Goal: Register for event/course

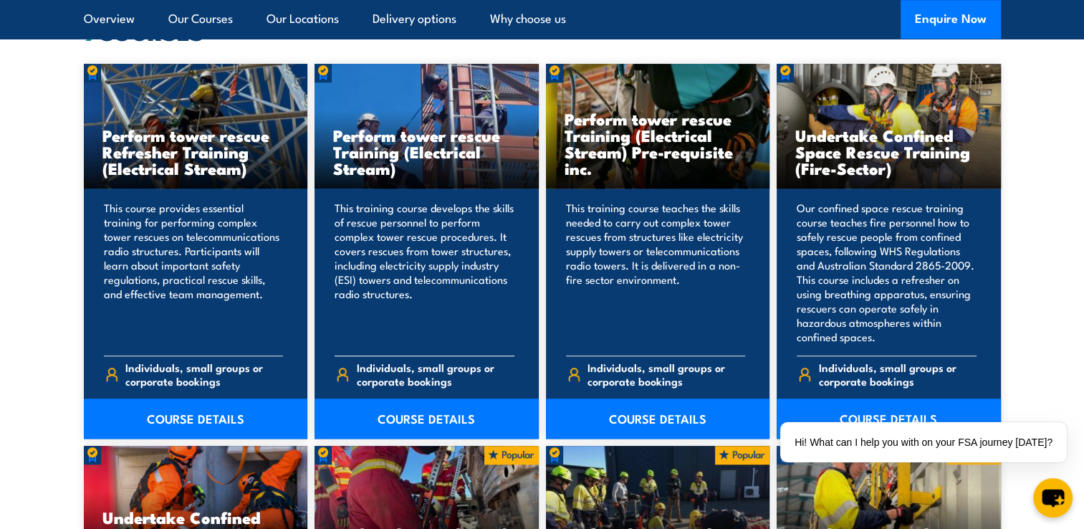
scroll to position [1193, 0]
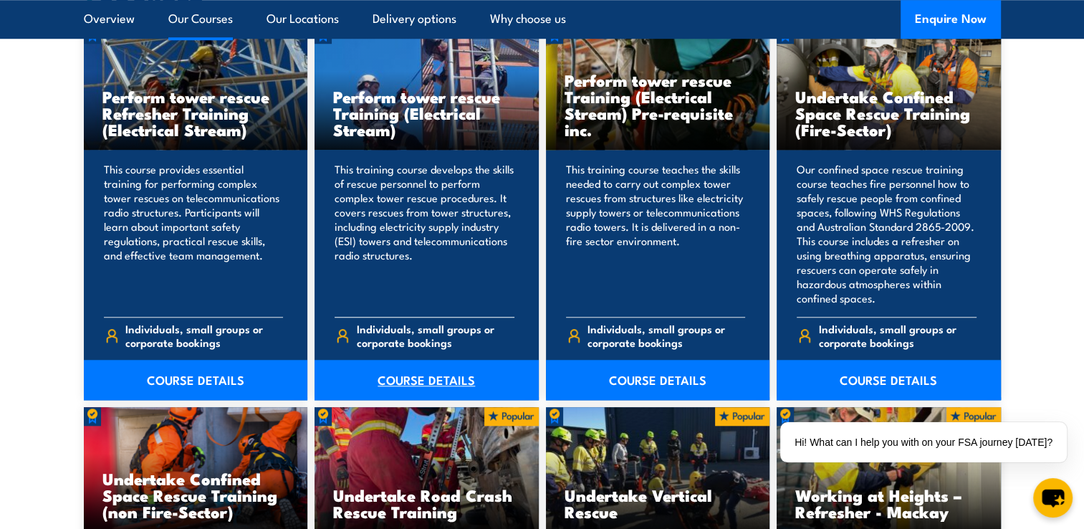
click at [395, 383] on link "COURSE DETAILS" at bounding box center [426, 380] width 224 height 40
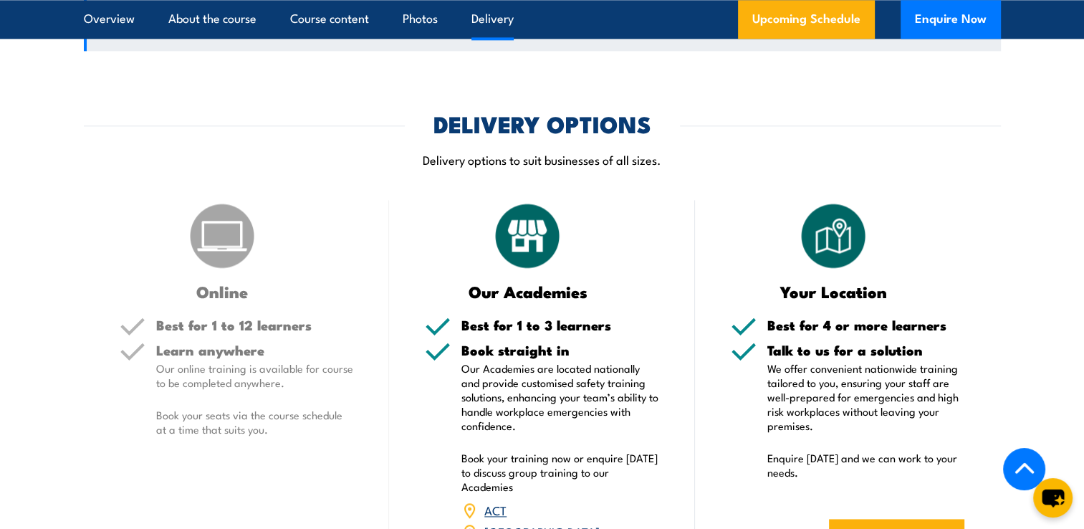
scroll to position [1909, 0]
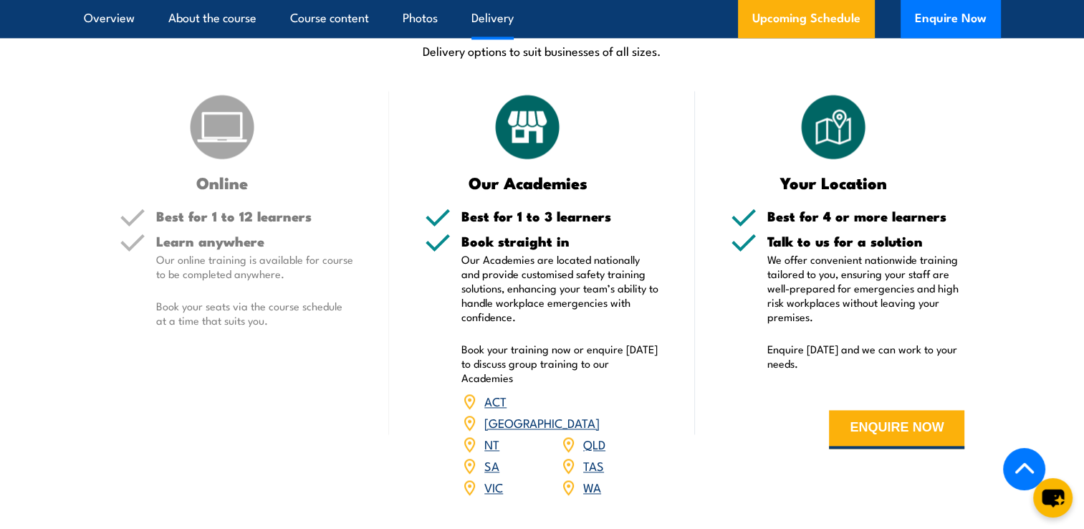
click at [598, 452] on link "QLD" at bounding box center [594, 443] width 22 height 17
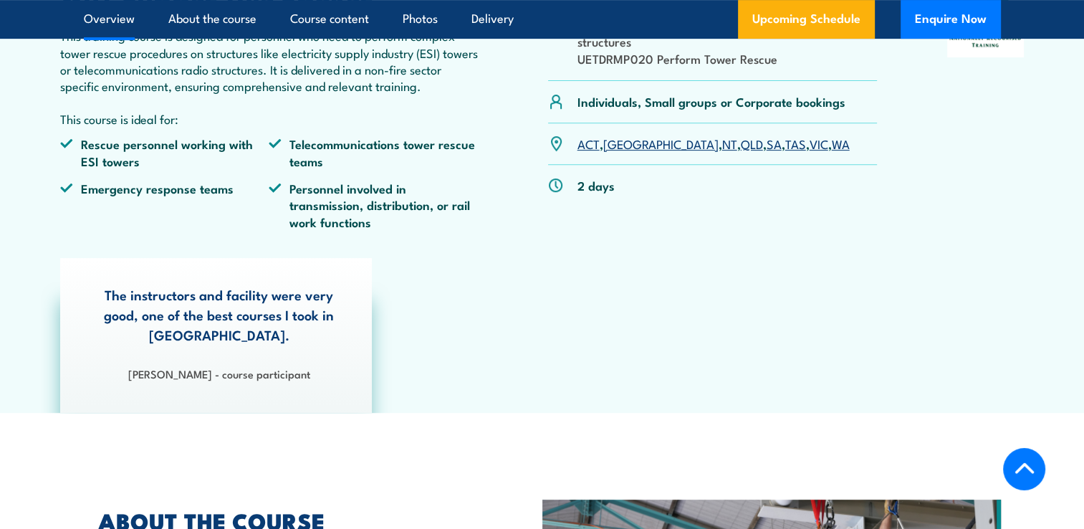
scroll to position [112, 0]
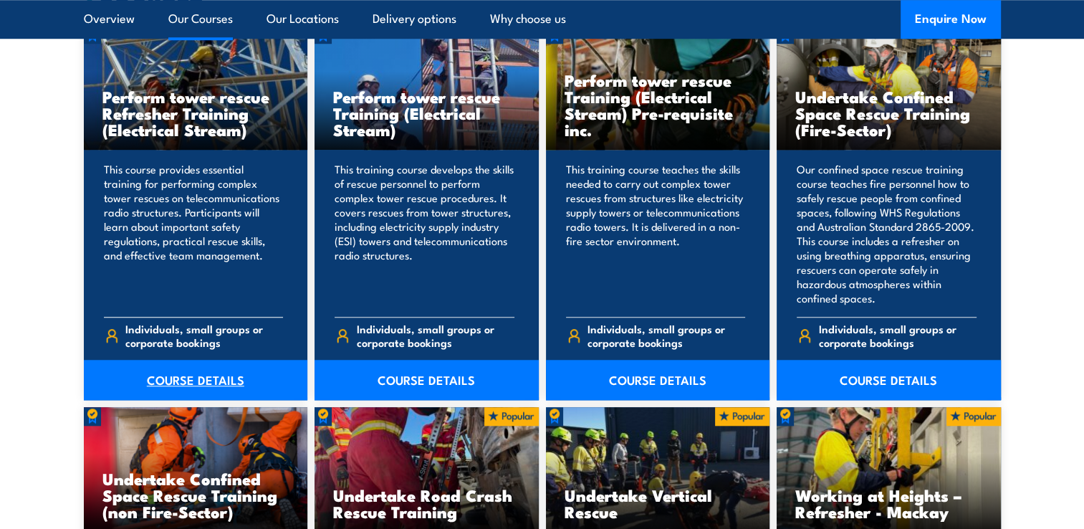
click at [208, 375] on link "COURSE DETAILS" at bounding box center [196, 380] width 224 height 40
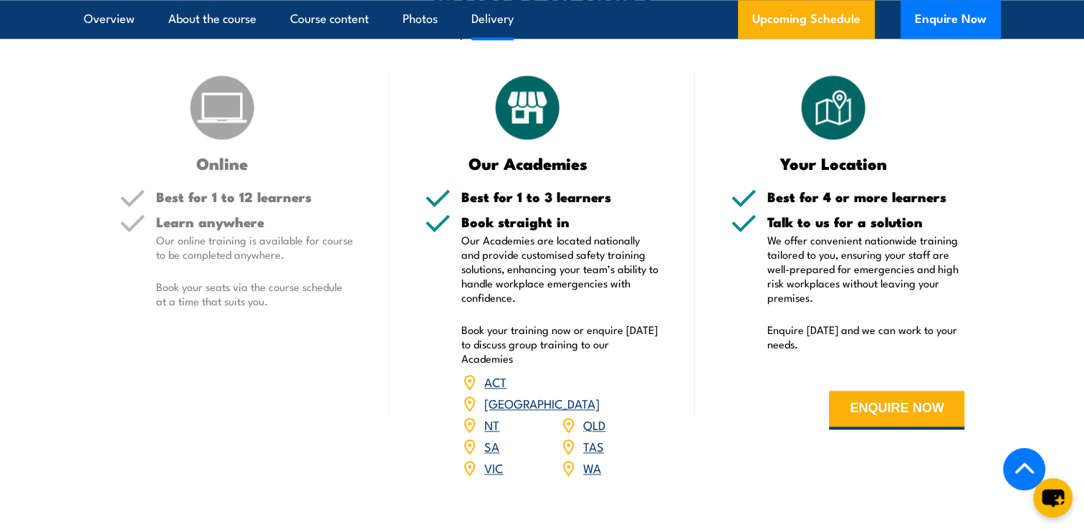
scroll to position [1909, 0]
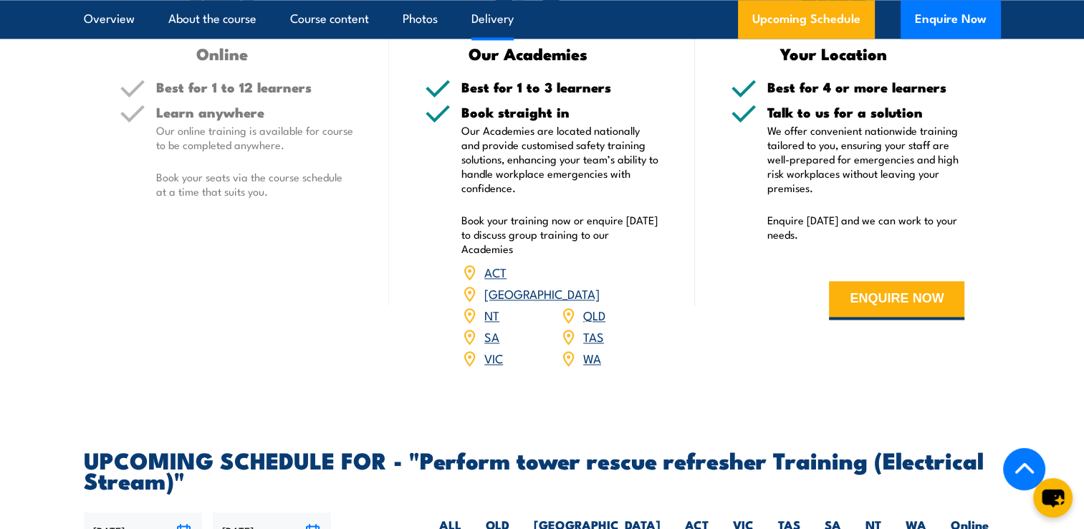
click at [583, 323] on link "QLD" at bounding box center [594, 314] width 22 height 17
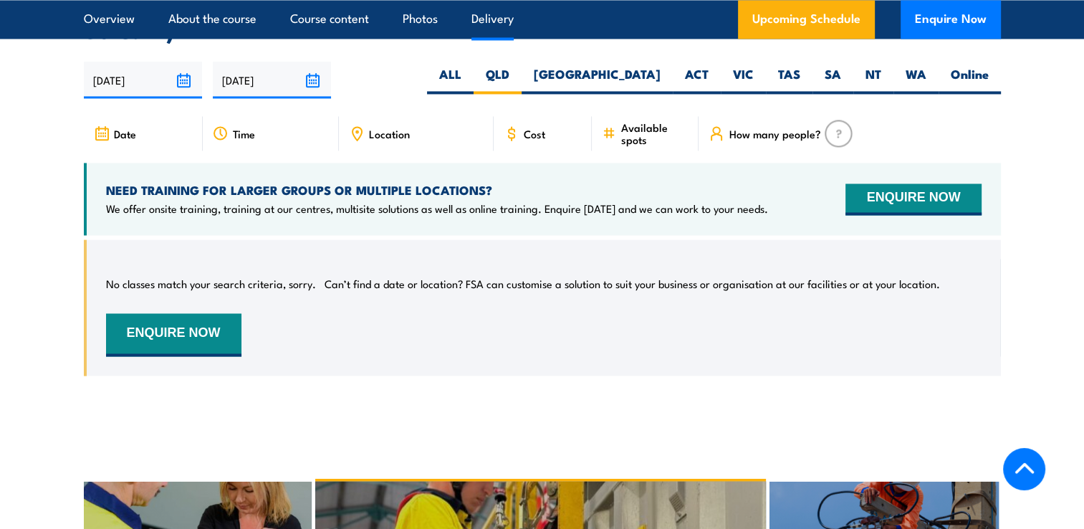
scroll to position [2403, 0]
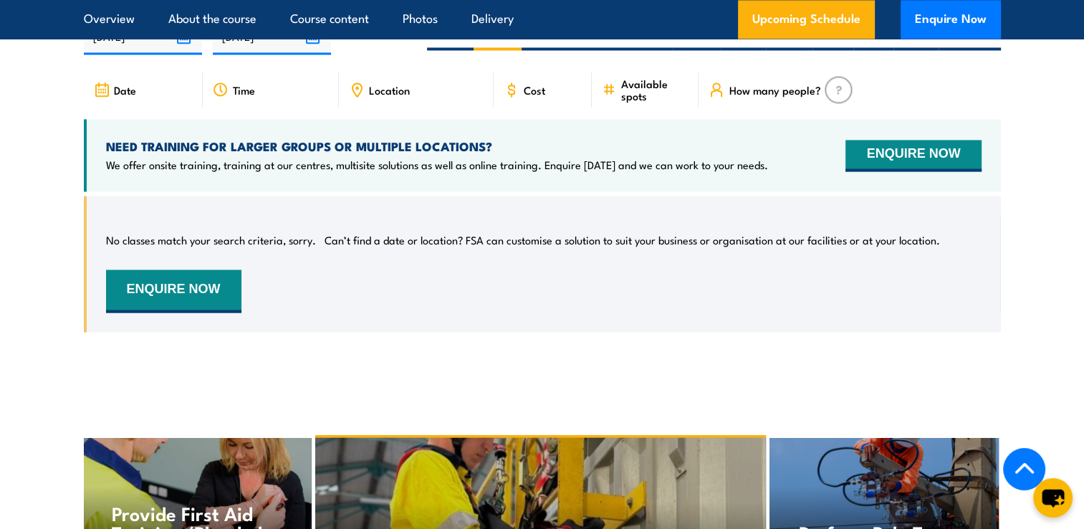
click at [387, 96] on span "Location" at bounding box center [389, 90] width 41 height 12
click at [521, 50] on label "QLD" at bounding box center [497, 36] width 48 height 28
click at [518, 32] on input "QLD" at bounding box center [513, 26] width 9 height 9
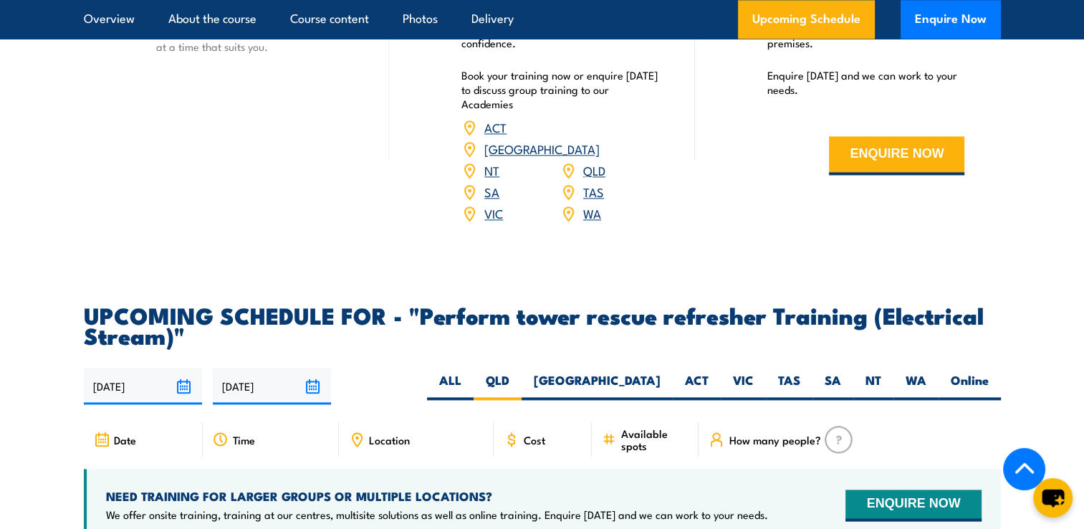
scroll to position [1690, 0]
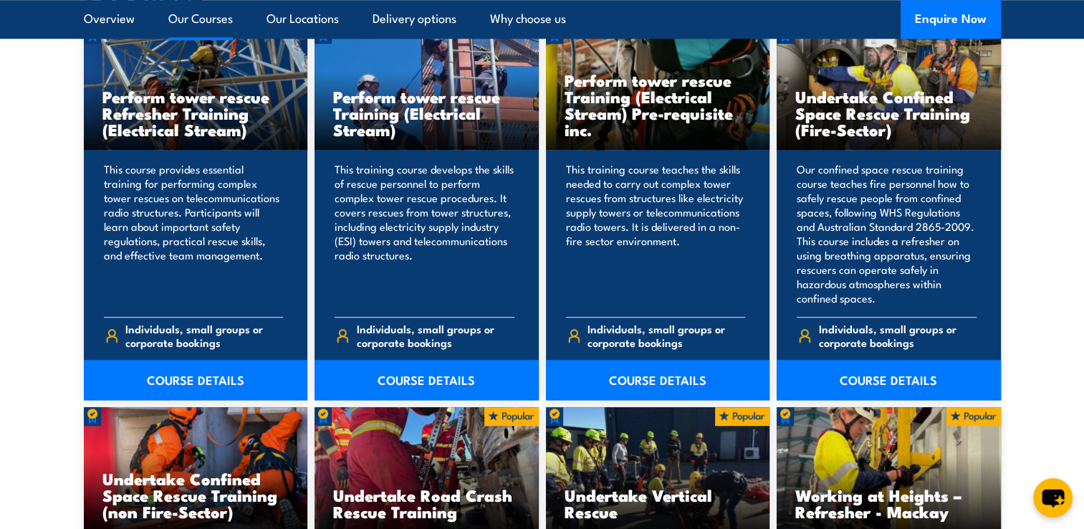
scroll to position [1432, 0]
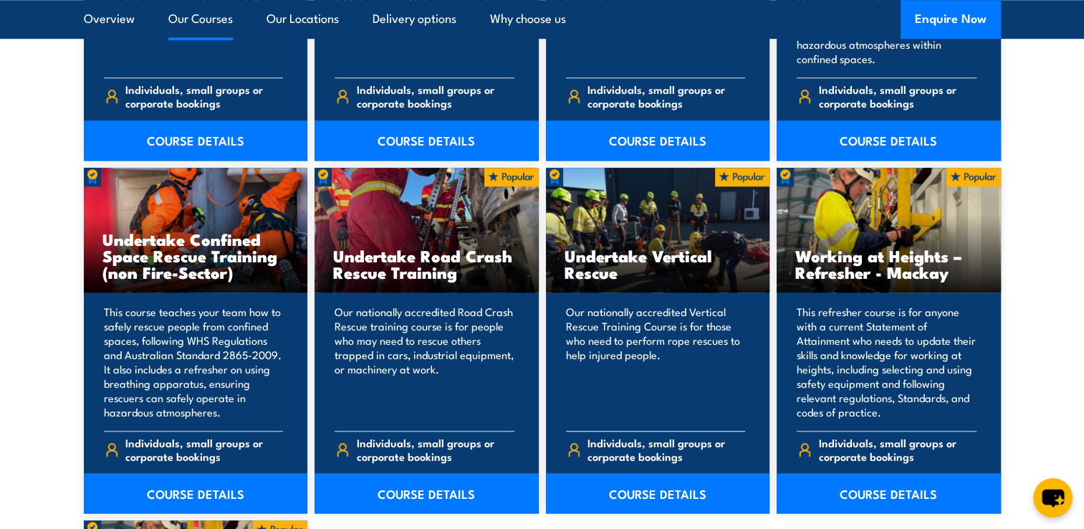
click at [614, 276] on h3 "Undertake Vertical Rescue" at bounding box center [657, 263] width 187 height 33
click at [657, 480] on link "COURSE DETAILS" at bounding box center [658, 493] width 224 height 40
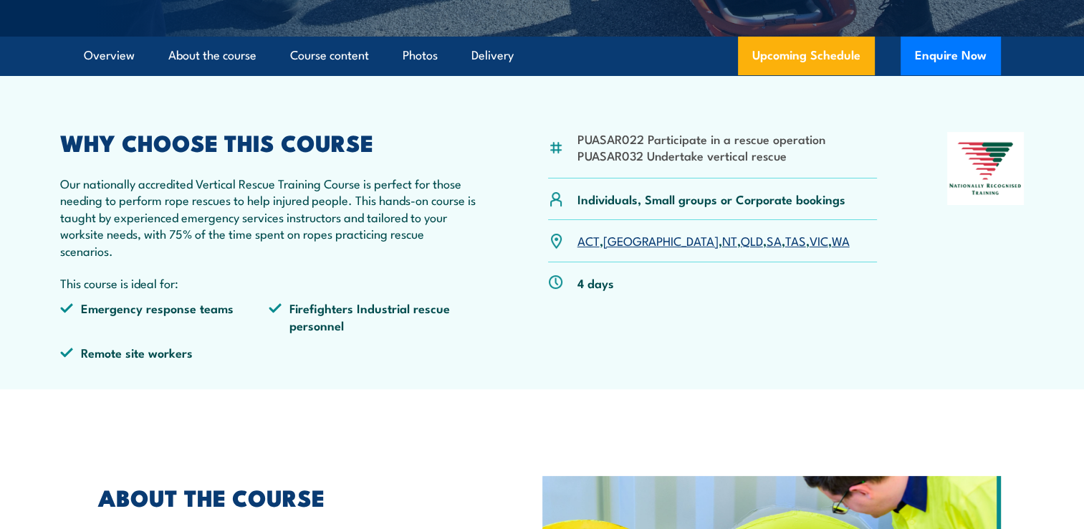
scroll to position [477, 0]
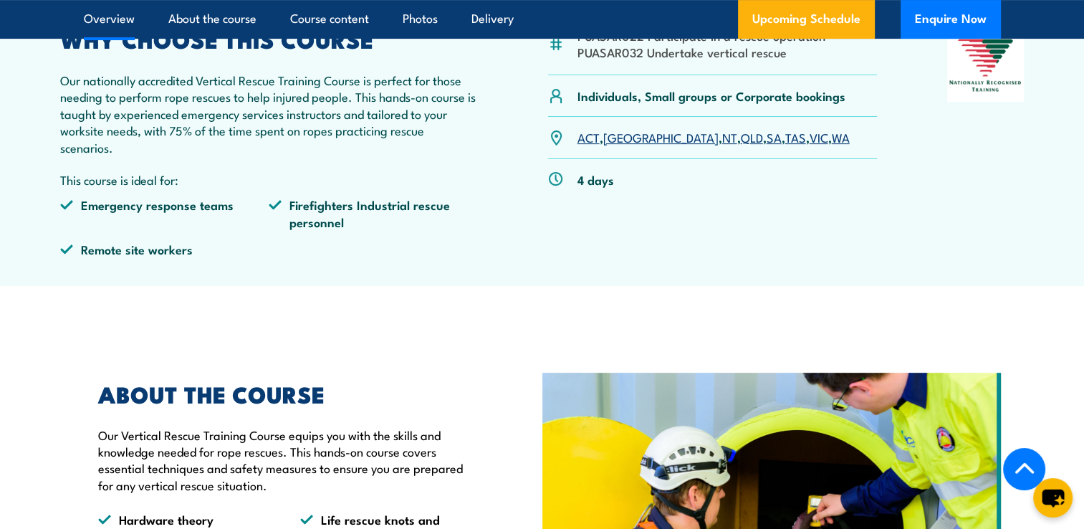
click at [740, 137] on link "QLD" at bounding box center [751, 136] width 22 height 17
